Goal: Task Accomplishment & Management: Complete application form

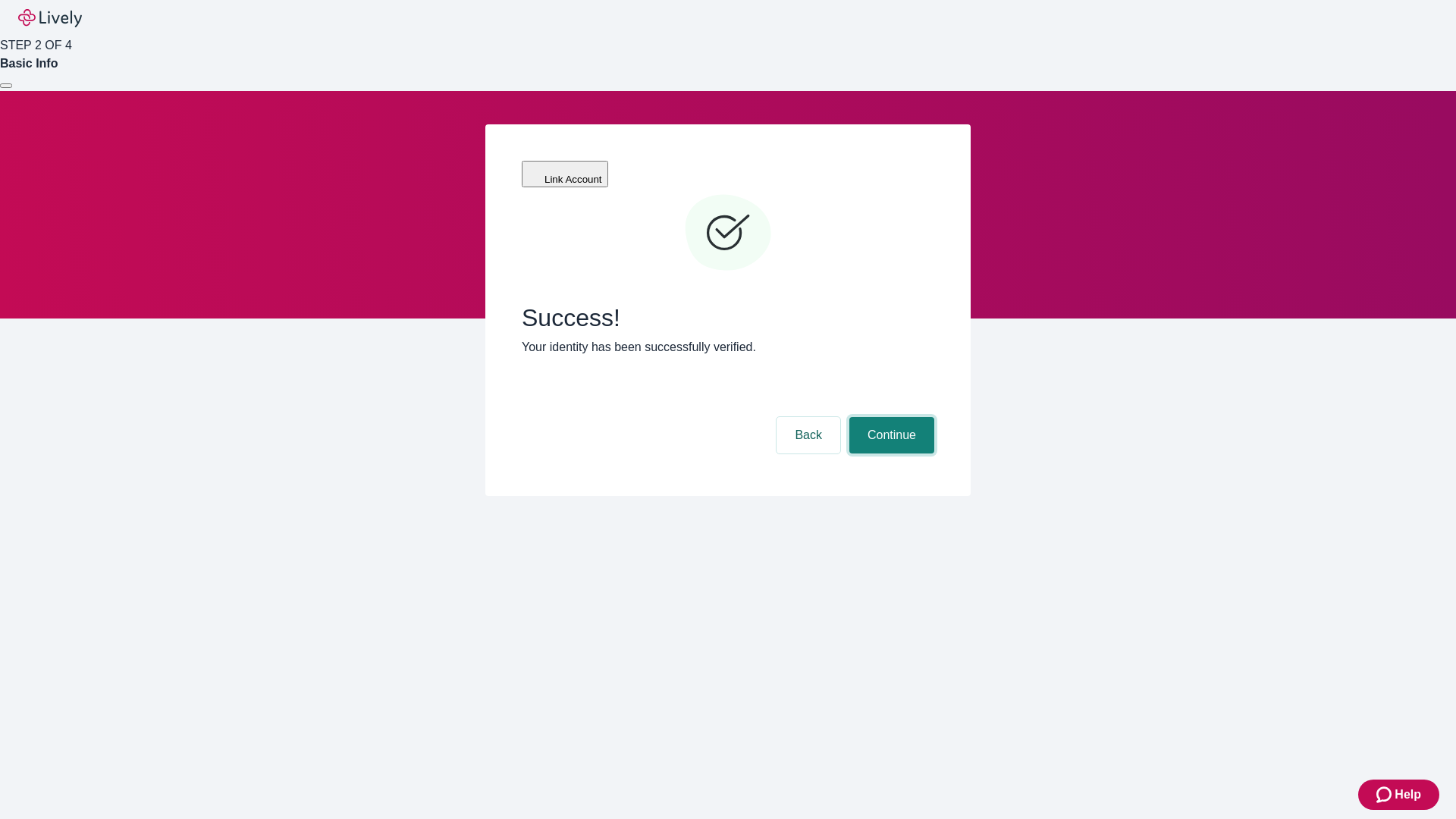
click at [890, 417] on button "Continue" at bounding box center [892, 435] width 85 height 37
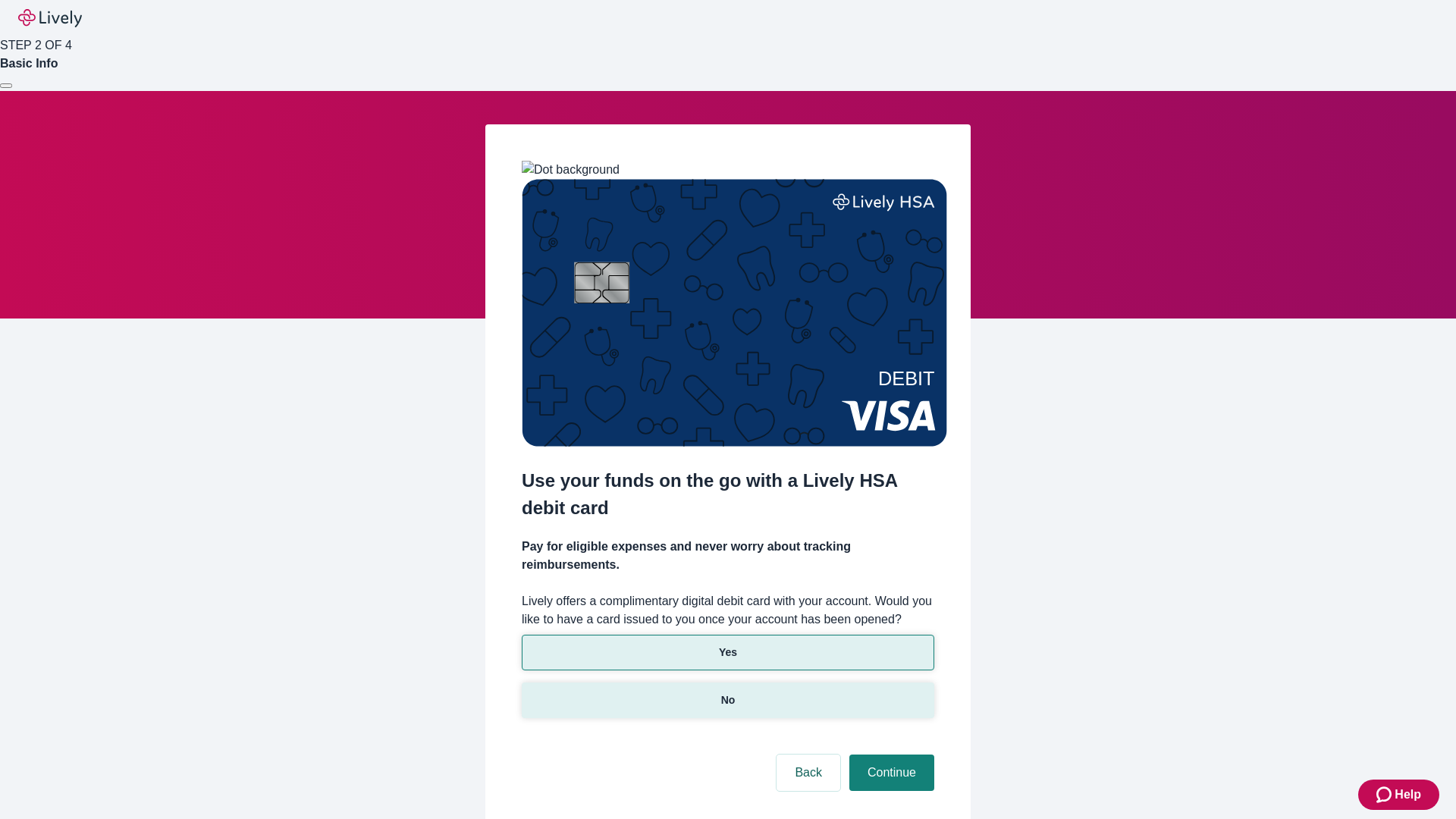
click at [727, 693] on p "No" at bounding box center [728, 701] width 15 height 16
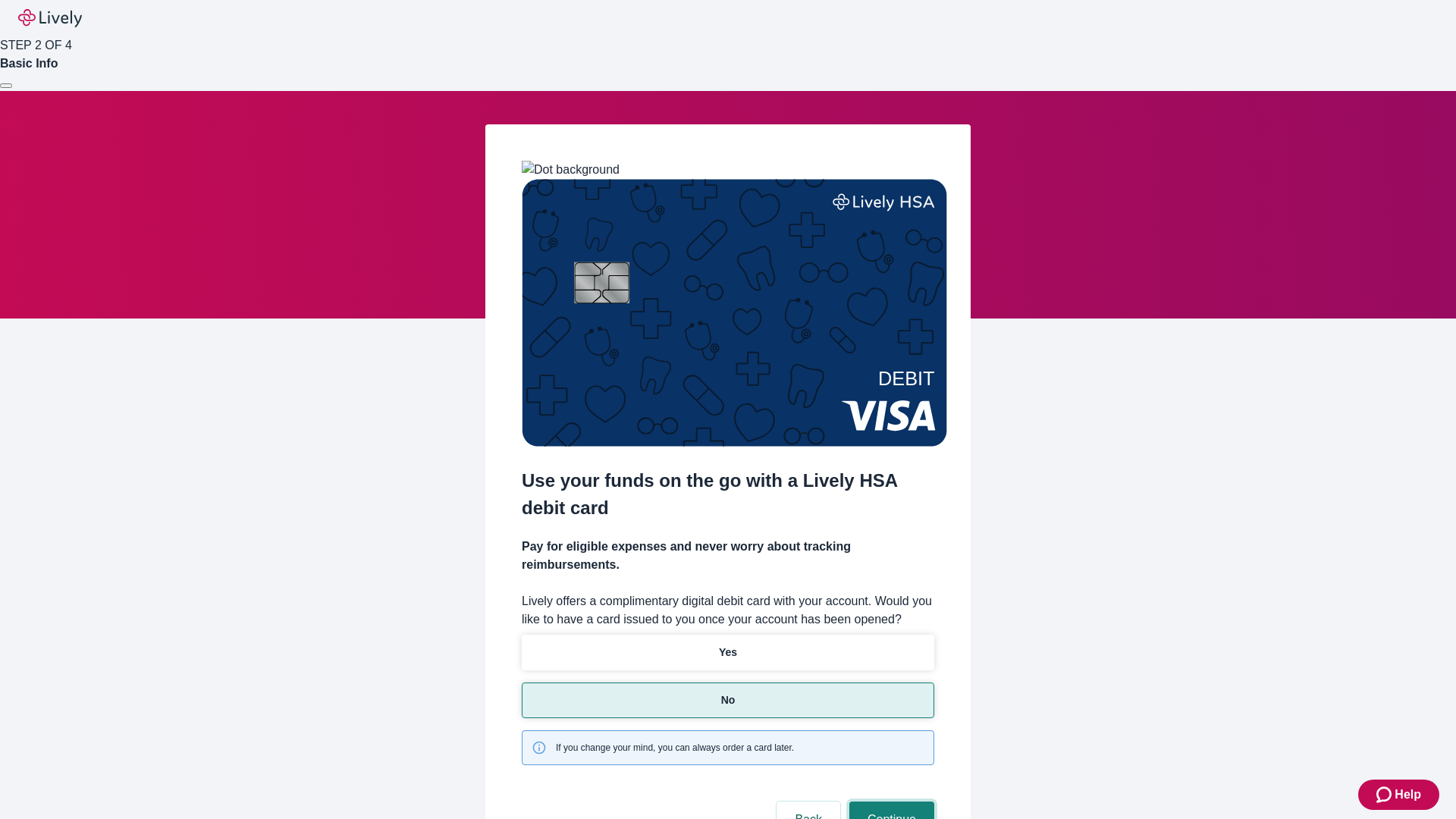
click at [890, 802] on button "Continue" at bounding box center [892, 820] width 85 height 37
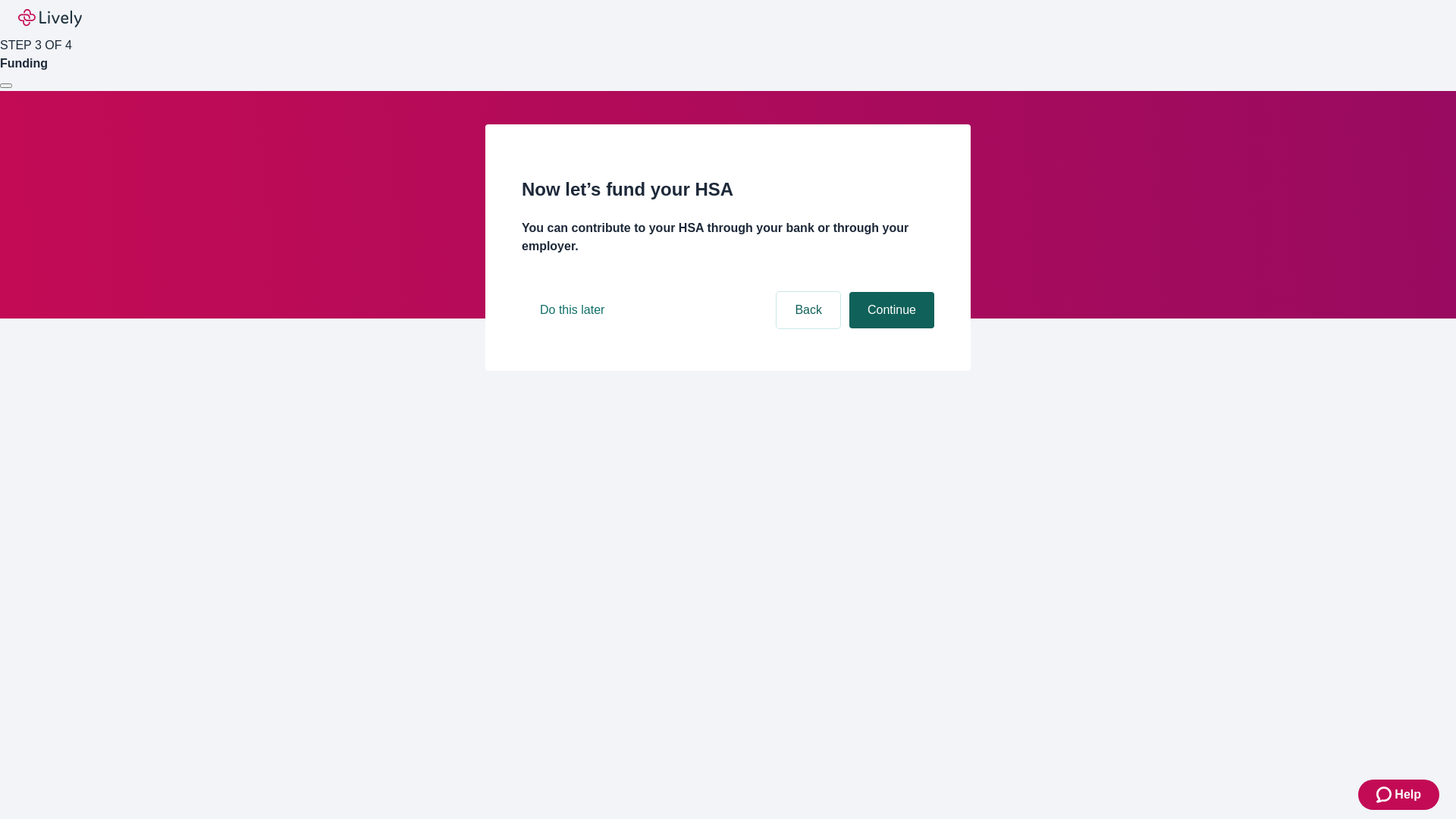
click at [890, 329] on button "Continue" at bounding box center [892, 310] width 85 height 37
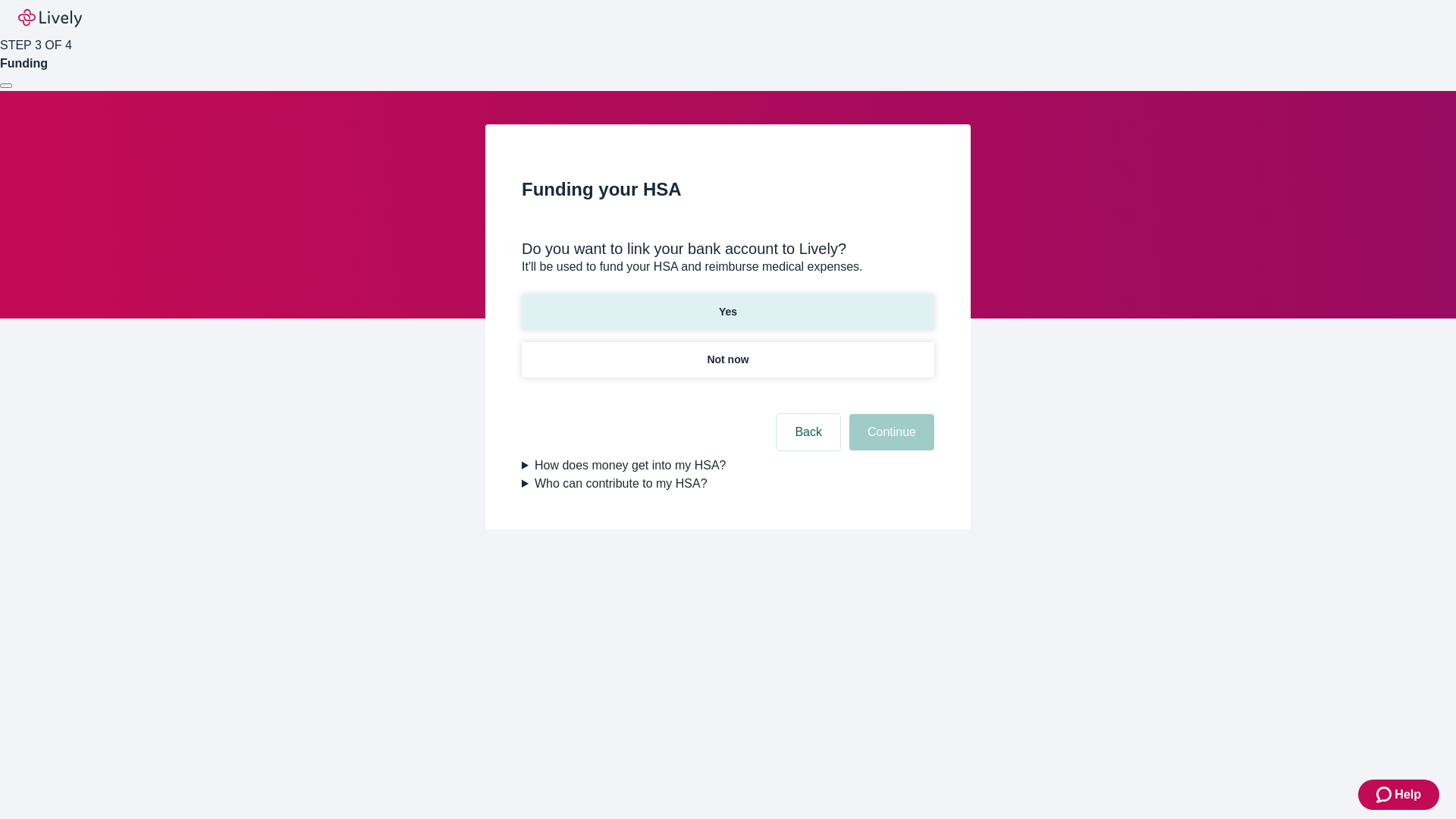
click at [727, 304] on p "Yes" at bounding box center [728, 312] width 18 height 16
click at [890, 414] on button "Continue" at bounding box center [892, 432] width 85 height 37
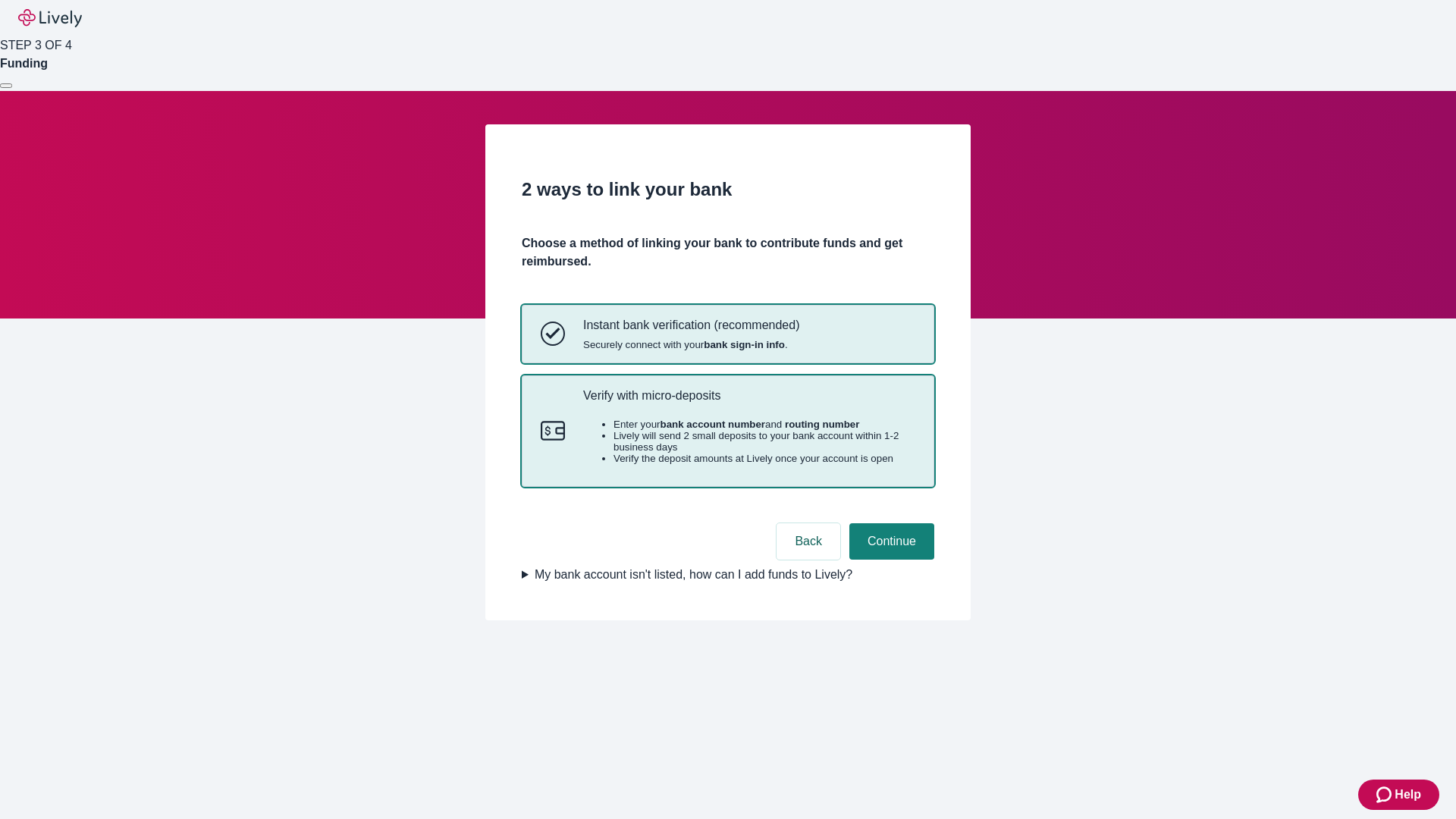
click at [749, 403] on p "Verify with micro-deposits" at bounding box center [749, 396] width 332 height 15
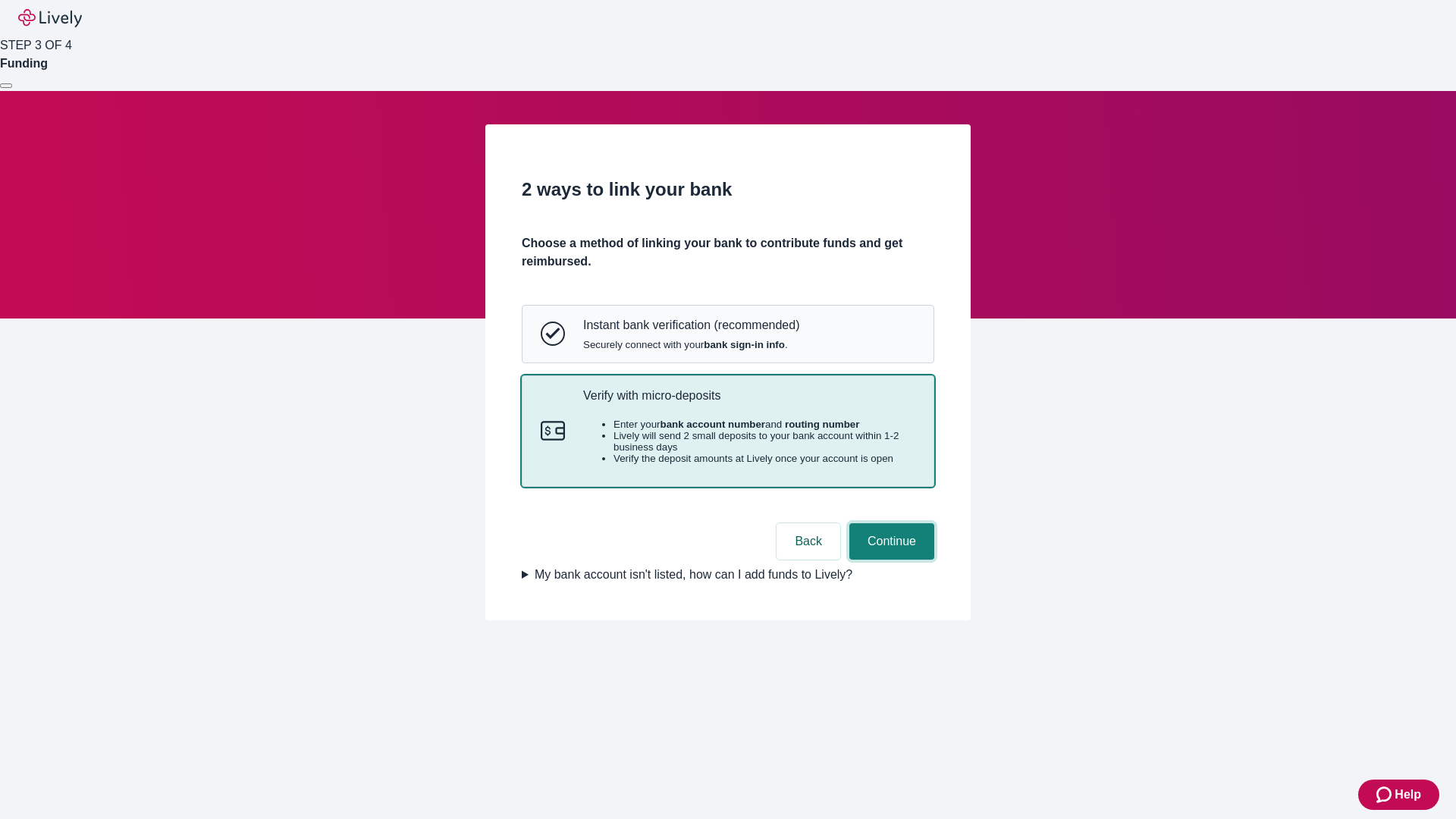
click at [890, 559] on button "Continue" at bounding box center [892, 541] width 85 height 37
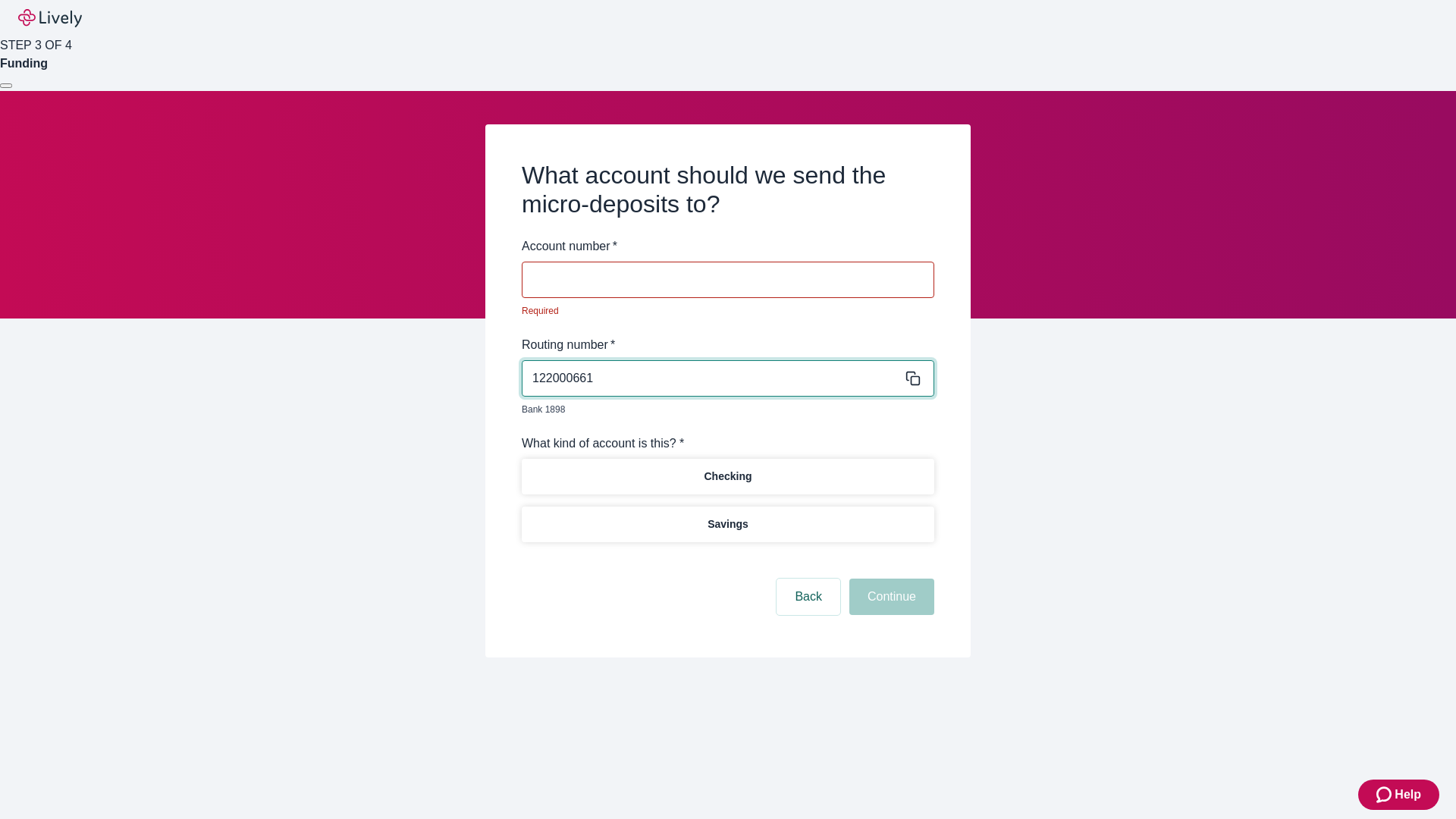
type input "122000661"
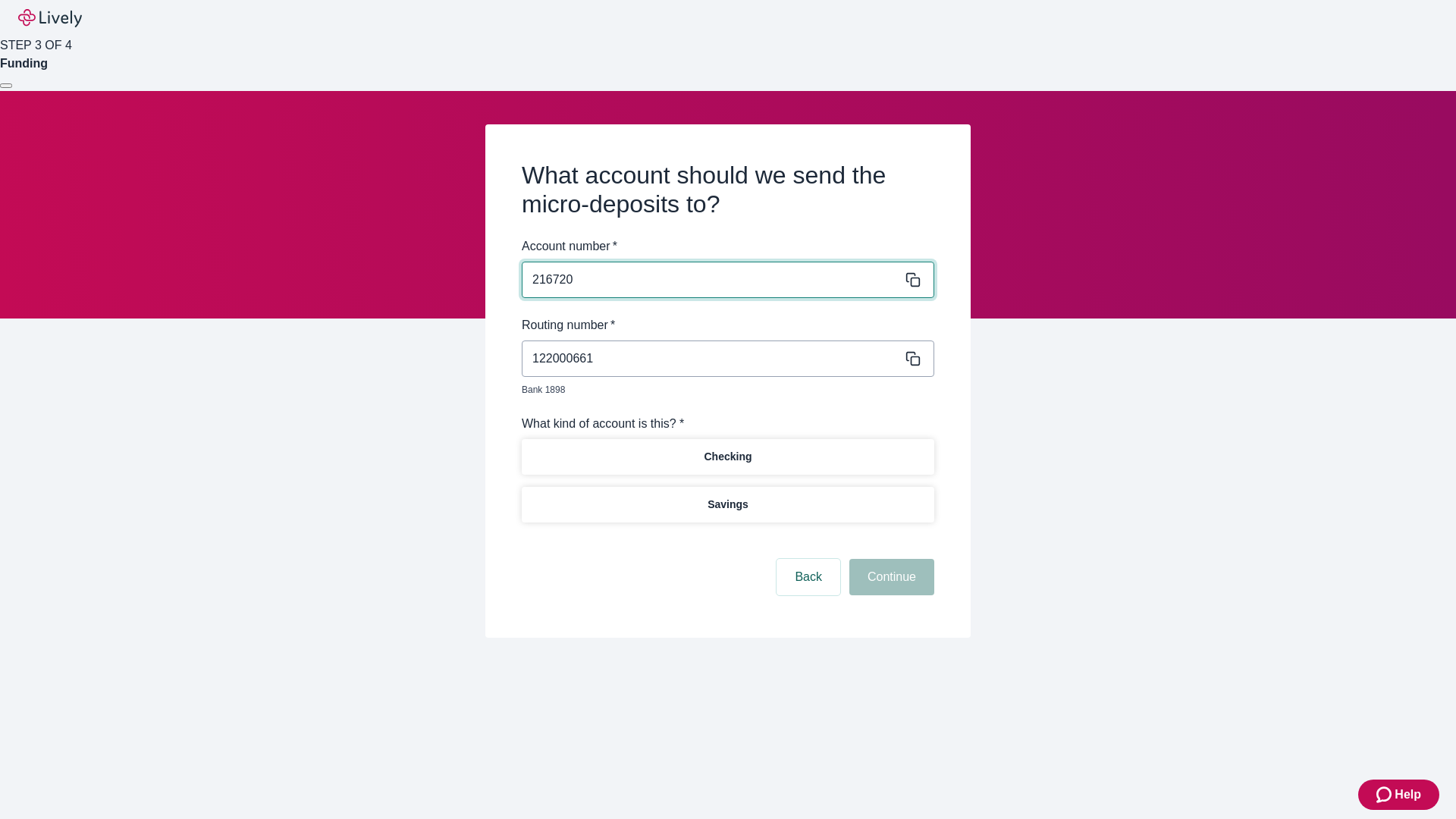
type input "216720"
click at [727, 449] on p "Checking" at bounding box center [727, 457] width 47 height 16
click at [890, 559] on button "Continue" at bounding box center [892, 577] width 85 height 37
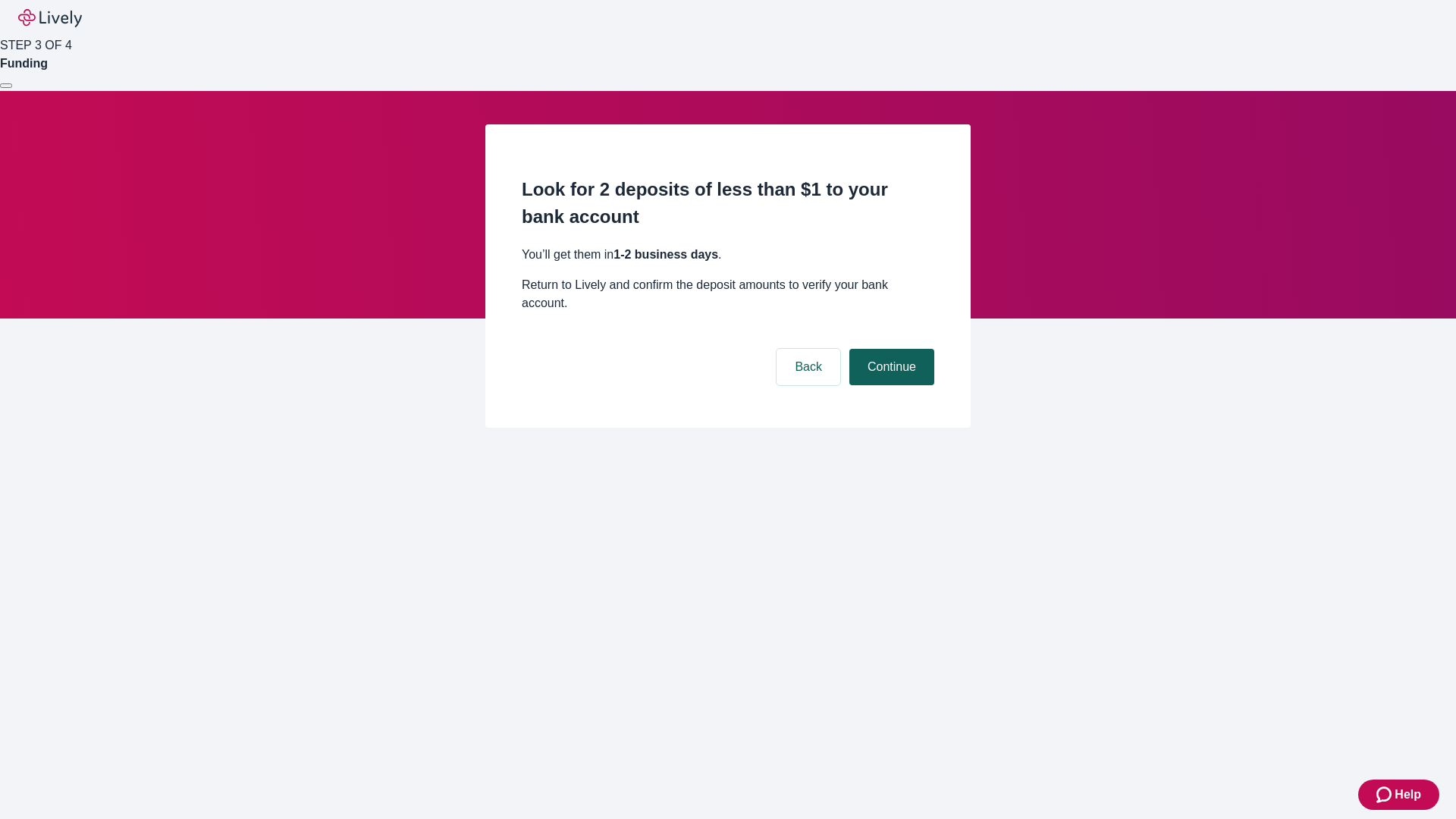
click at [890, 349] on button "Continue" at bounding box center [892, 367] width 85 height 37
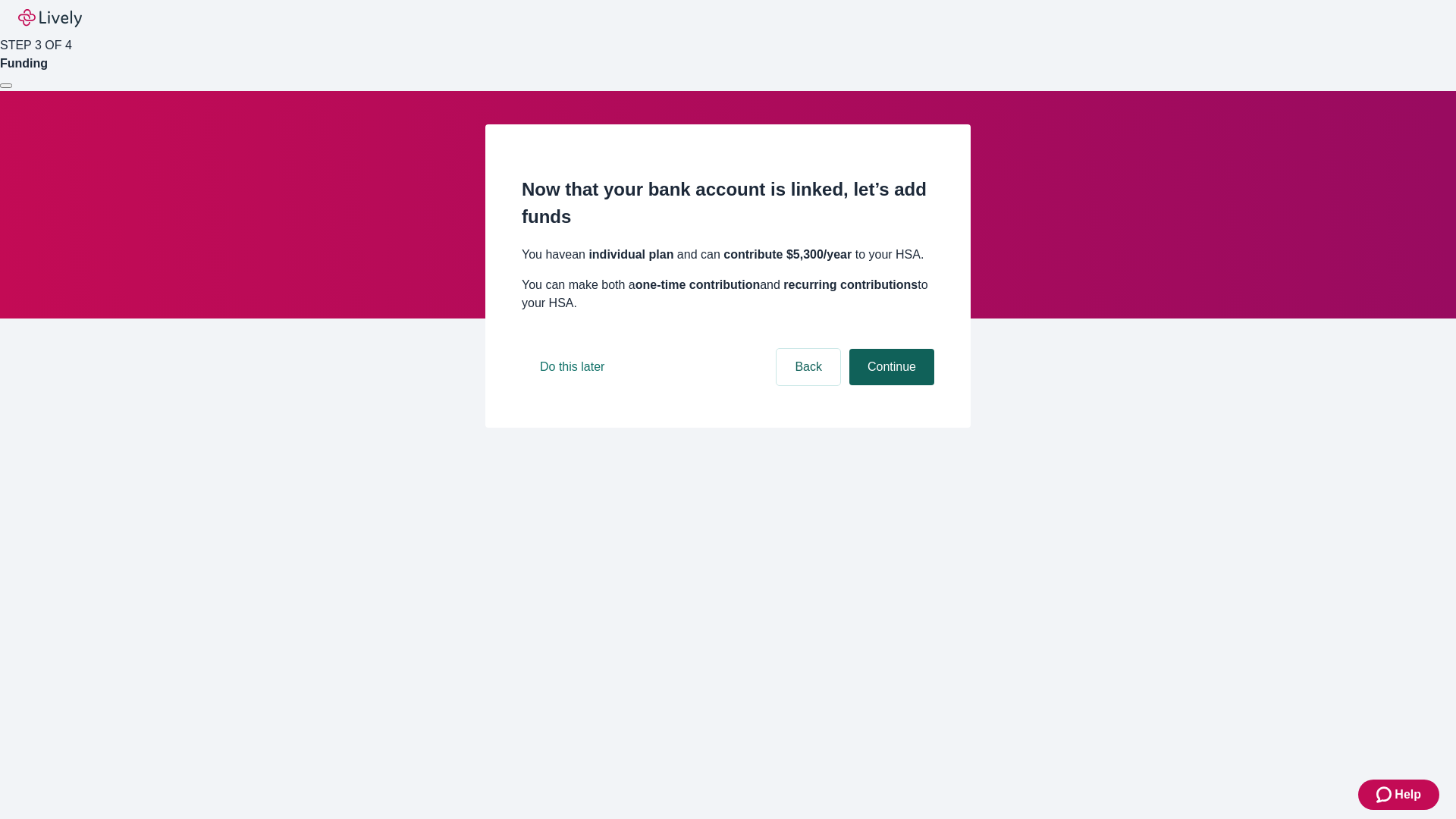
click at [890, 386] on button "Continue" at bounding box center [892, 367] width 85 height 37
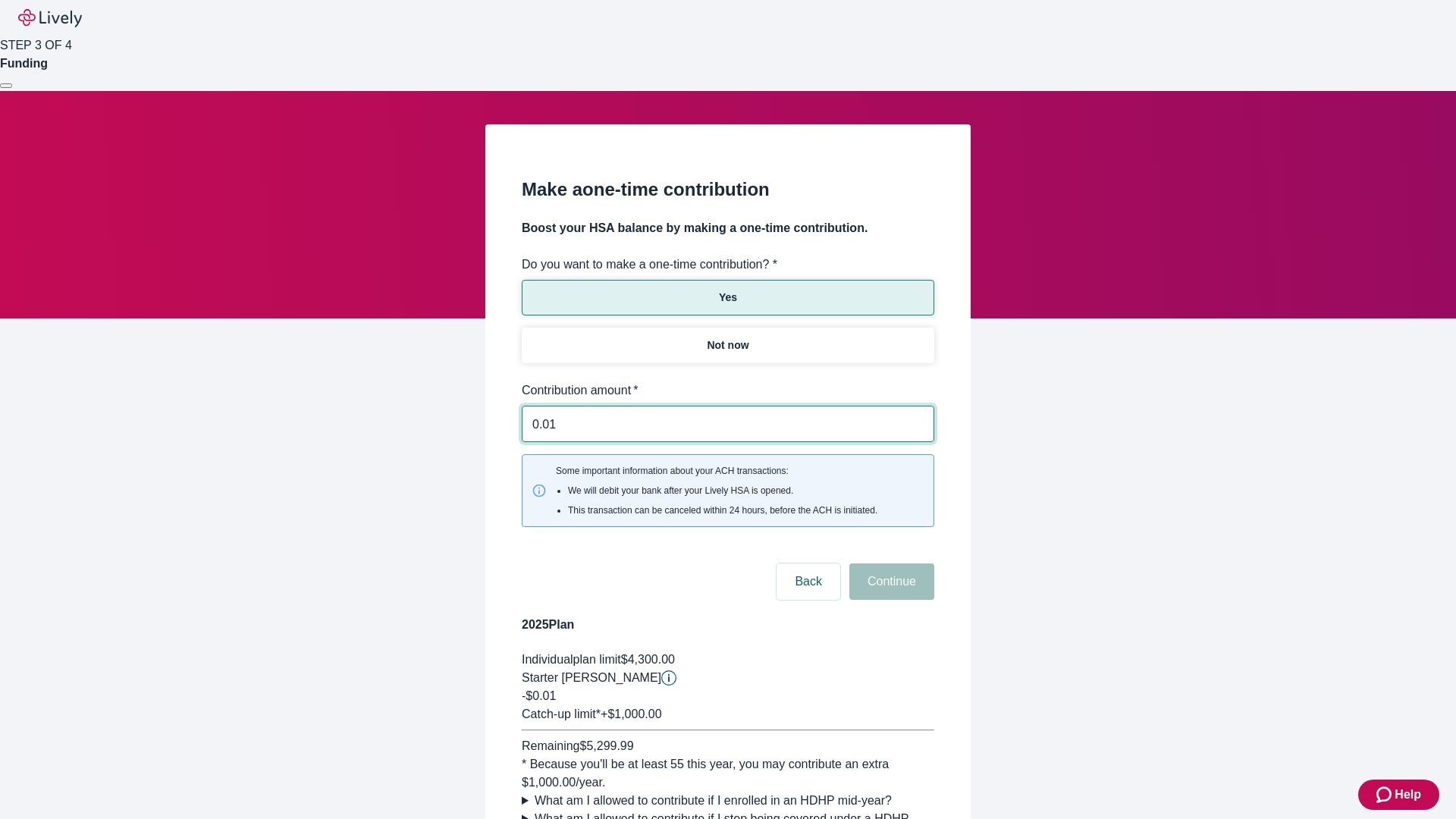
type input "0.01"
click at [890, 563] on button "Continue" at bounding box center [892, 581] width 85 height 37
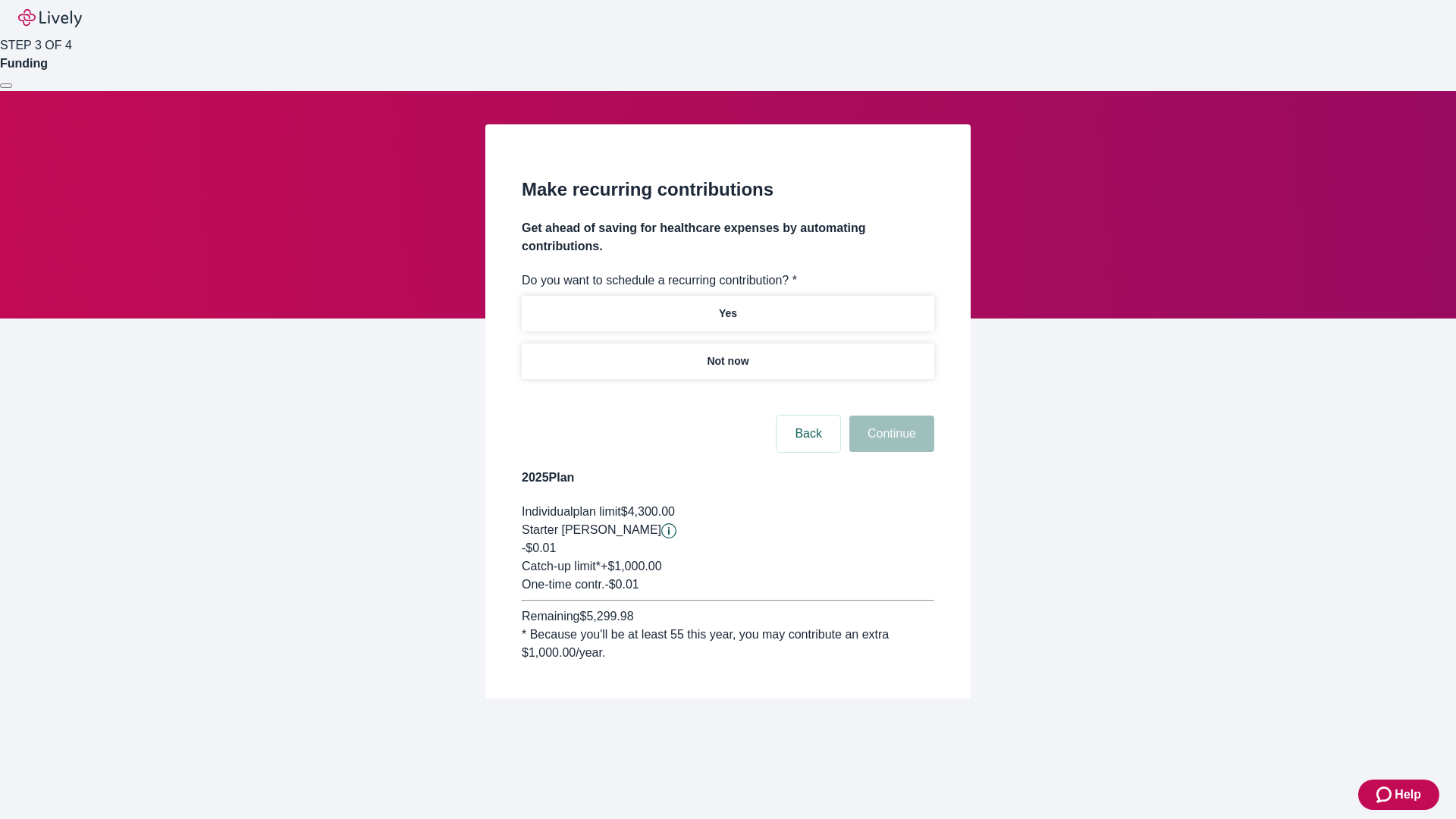
click at [727, 353] on p "Not now" at bounding box center [728, 361] width 41 height 16
click at [890, 415] on button "Continue" at bounding box center [892, 433] width 85 height 37
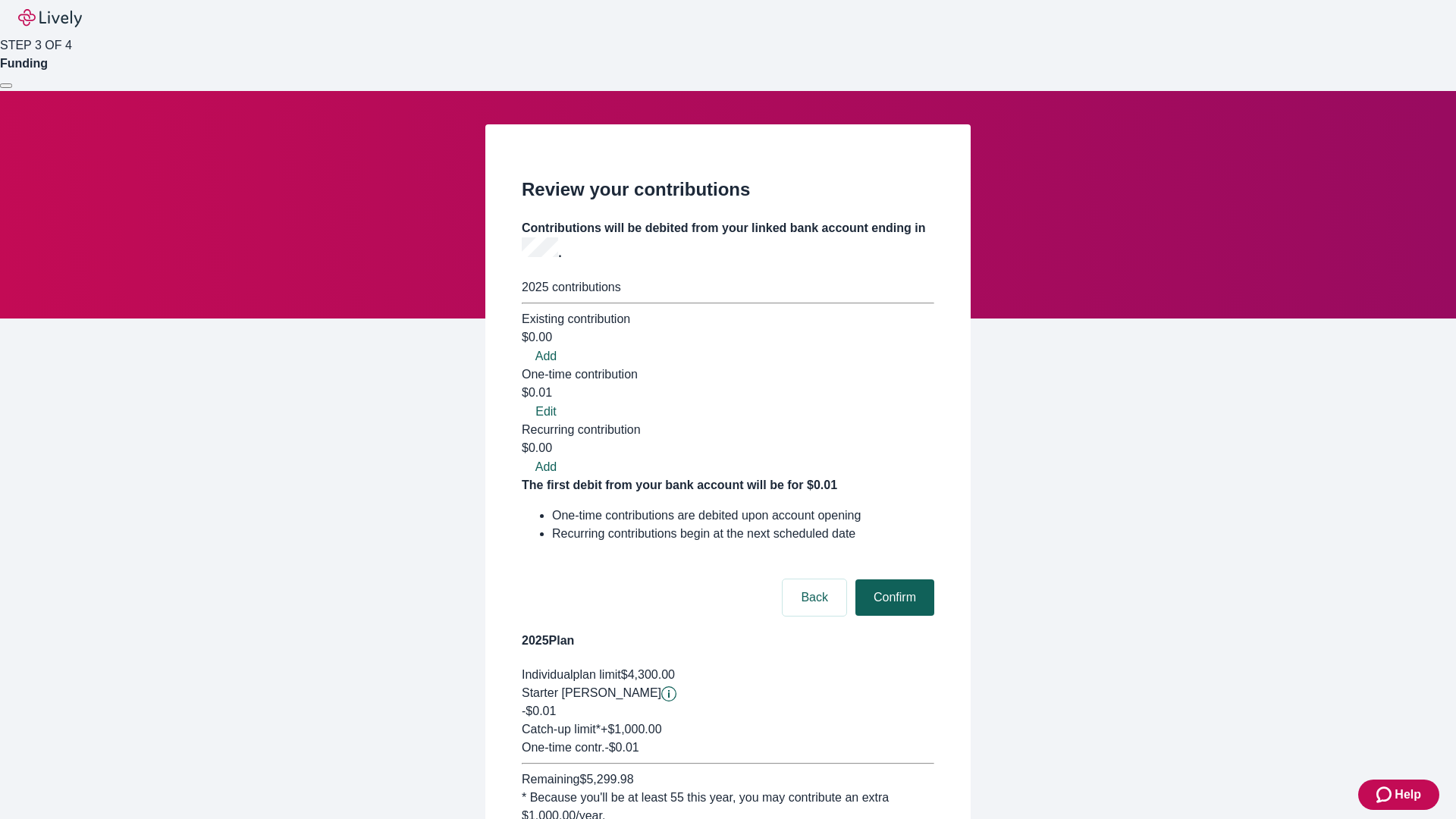
click at [893, 579] on button "Confirm" at bounding box center [895, 597] width 79 height 37
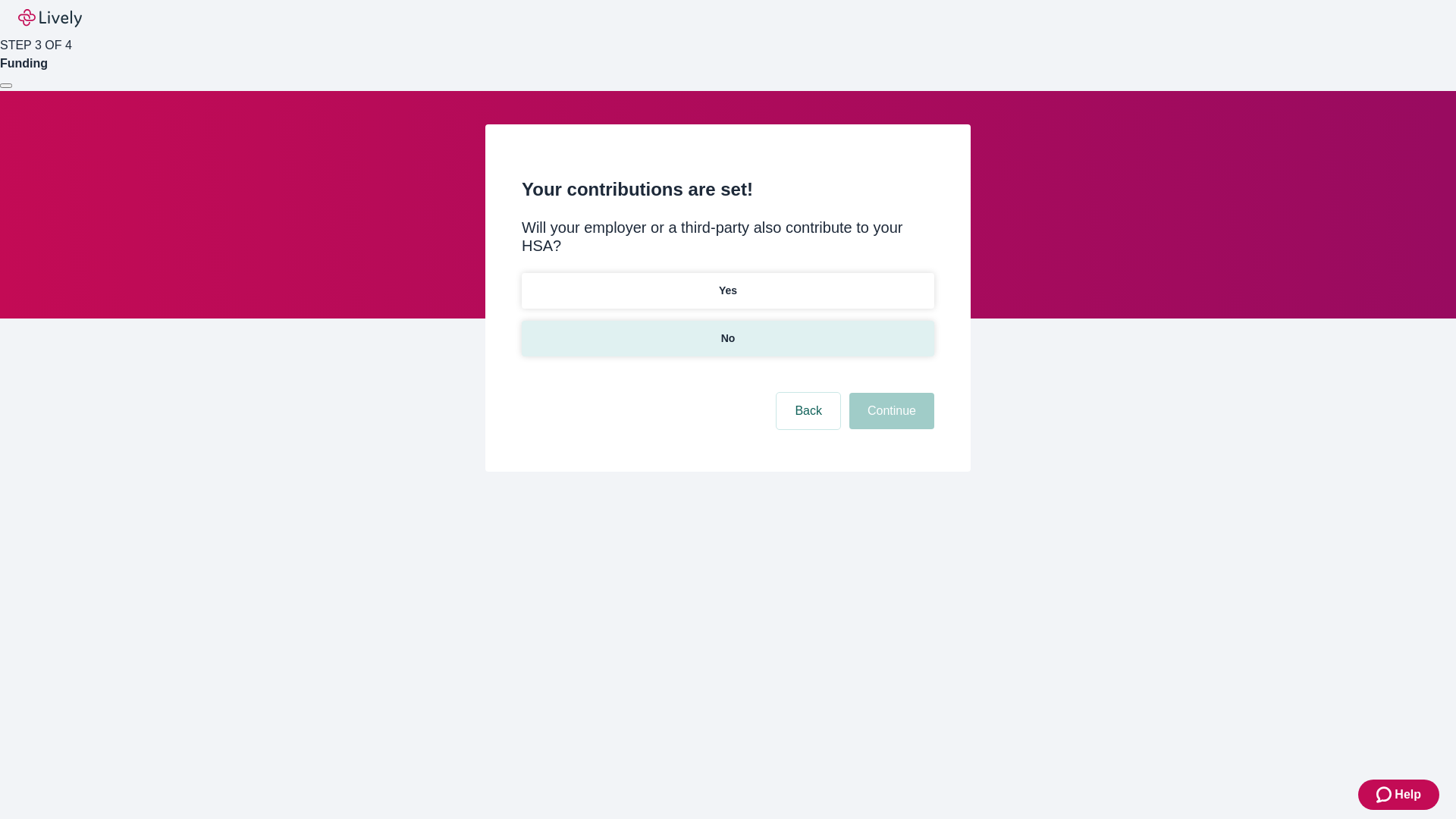
click at [727, 331] on p "No" at bounding box center [728, 338] width 15 height 16
click at [890, 393] on button "Continue" at bounding box center [892, 410] width 85 height 37
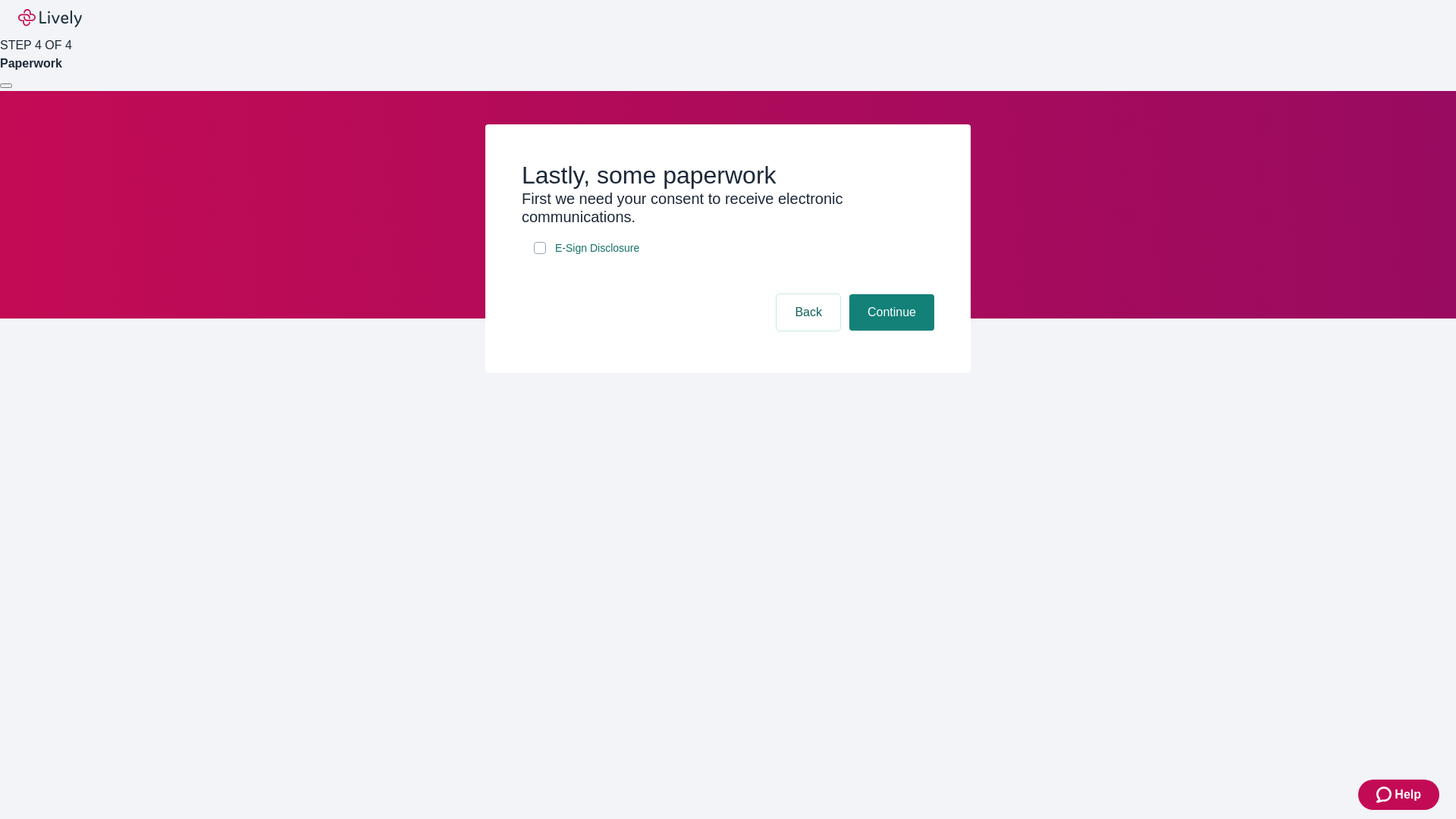
click at [540, 255] on input "E-Sign Disclosure" at bounding box center [540, 248] width 12 height 12
checkbox input "true"
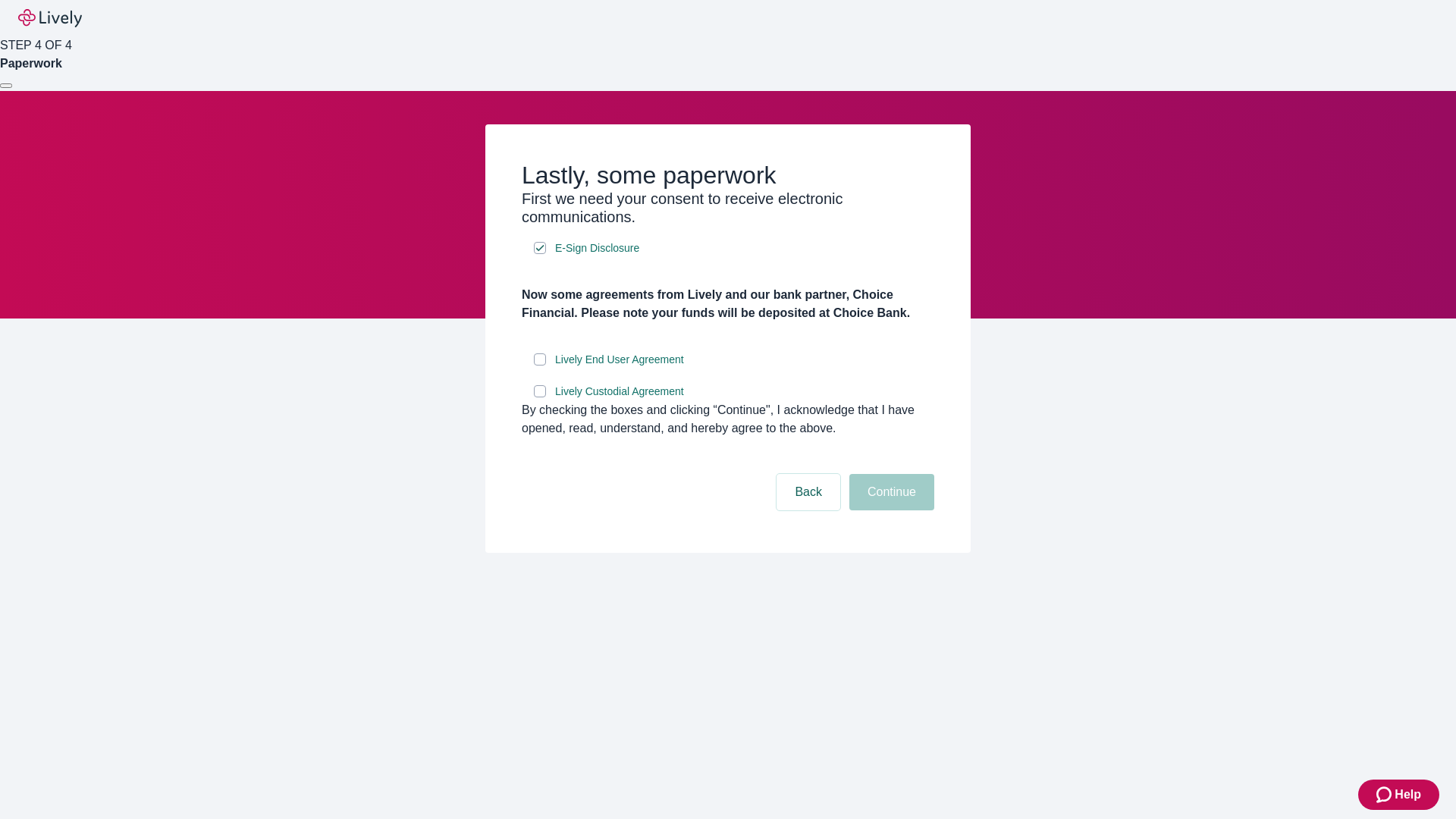
click at [540, 366] on input "Lively End User Agreement" at bounding box center [540, 359] width 12 height 12
checkbox input "true"
click at [540, 398] on input "Lively Custodial Agreement" at bounding box center [540, 392] width 12 height 12
checkbox input "true"
click at [890, 510] on button "Continue" at bounding box center [892, 491] width 85 height 37
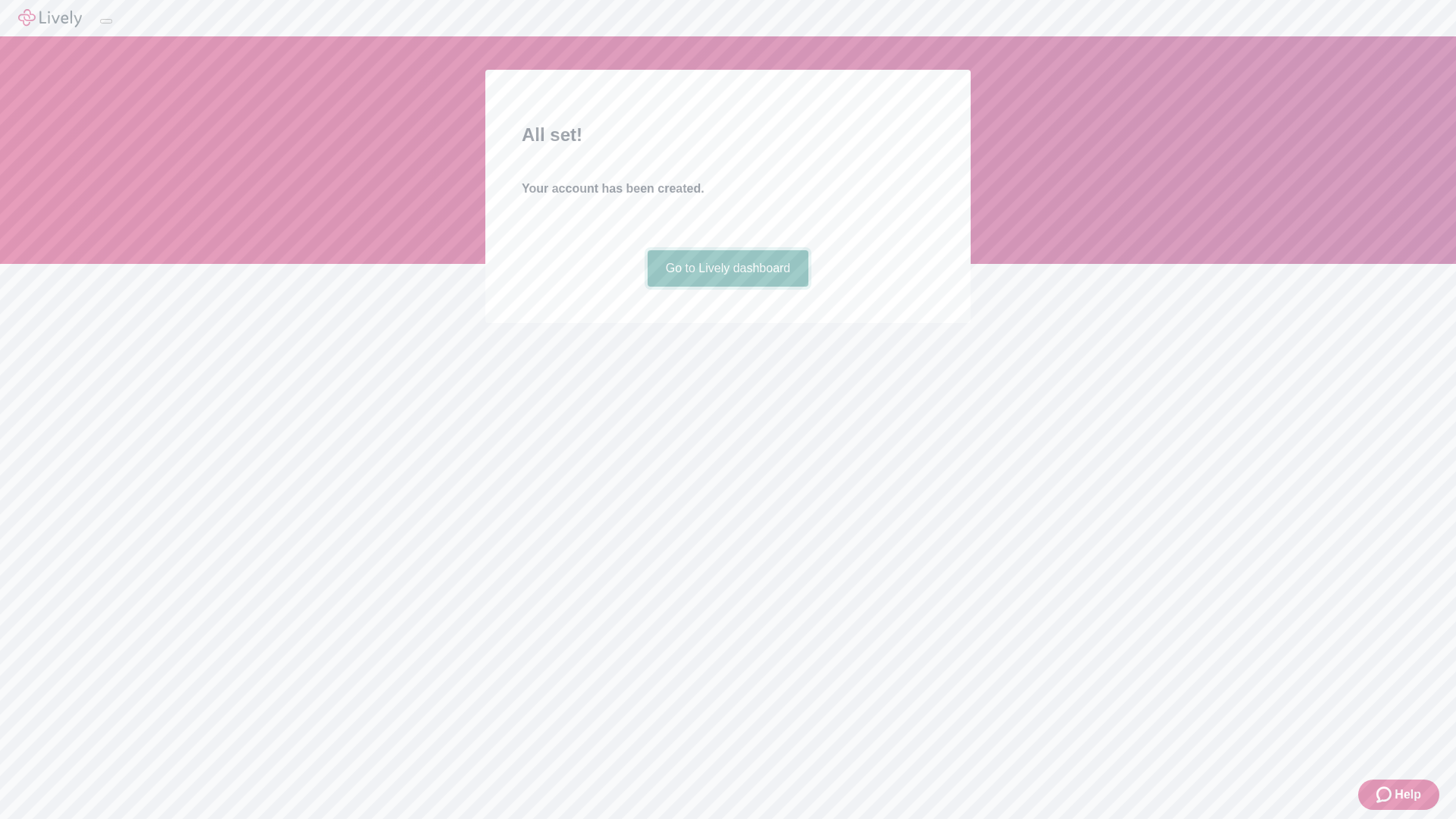
click at [727, 287] on link "Go to Lively dashboard" at bounding box center [729, 268] width 162 height 37
